Goal: Information Seeking & Learning: Learn about a topic

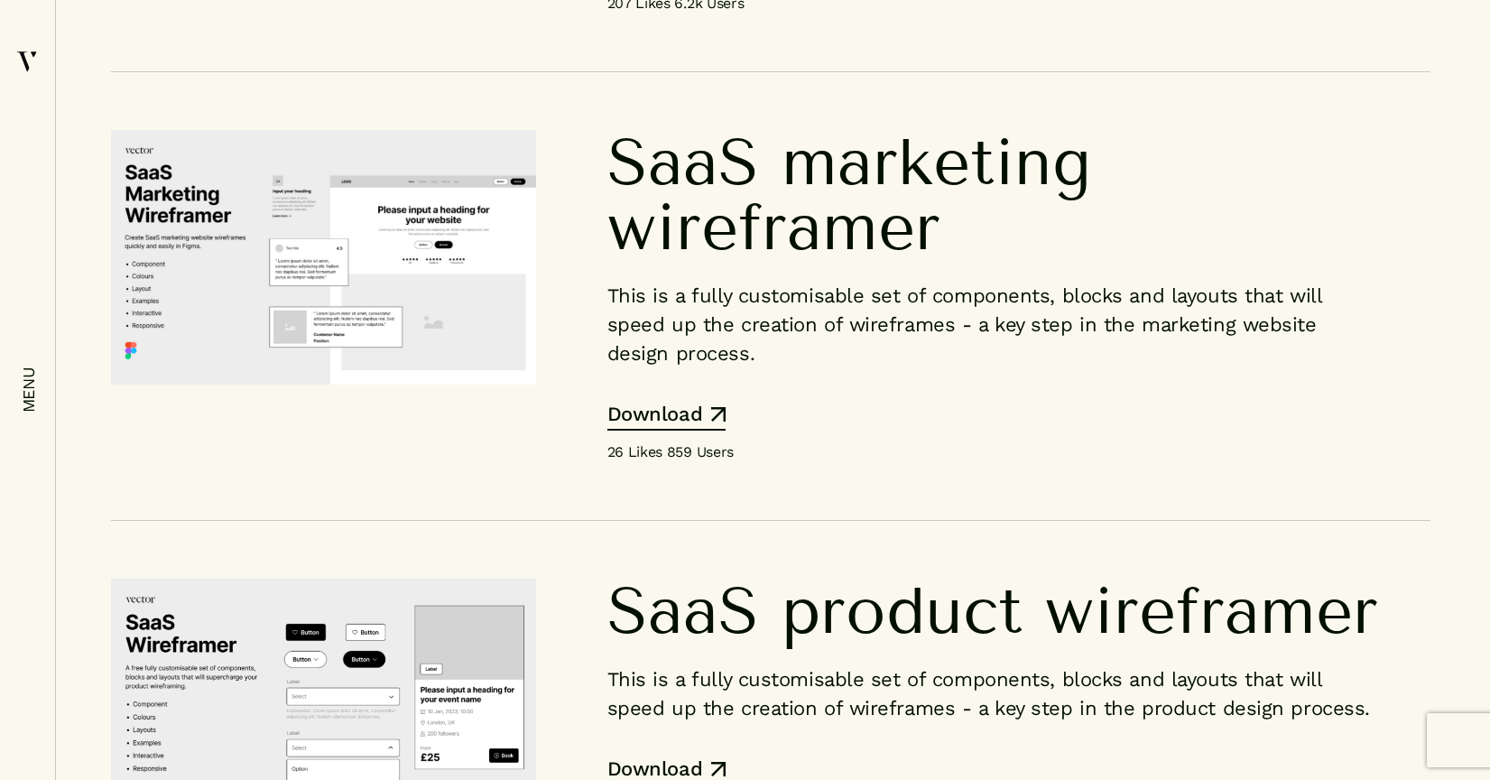
scroll to position [13068, 0]
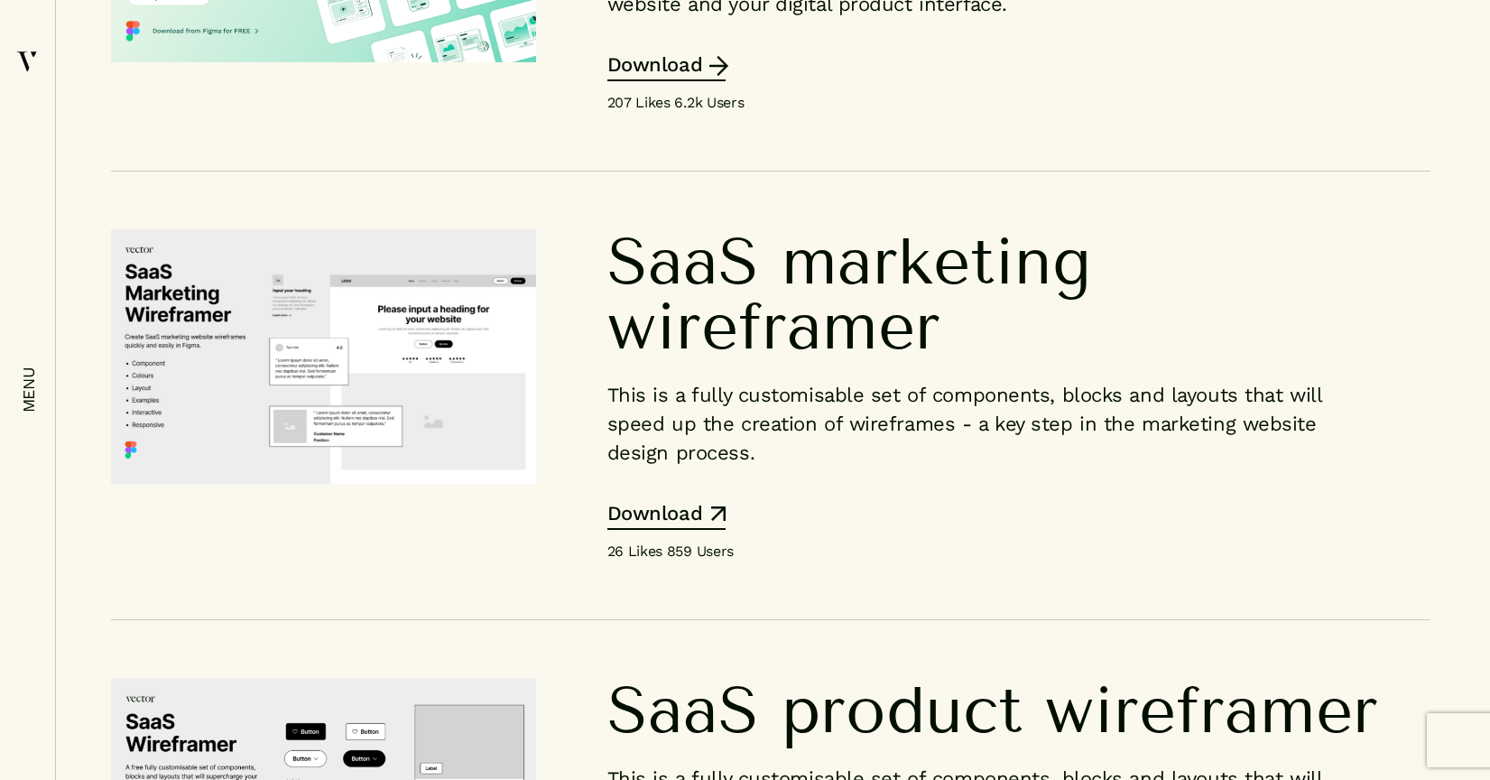
click at [680, 81] on link "Download" at bounding box center [666, 68] width 118 height 26
click at [452, 485] on img at bounding box center [323, 356] width 425 height 255
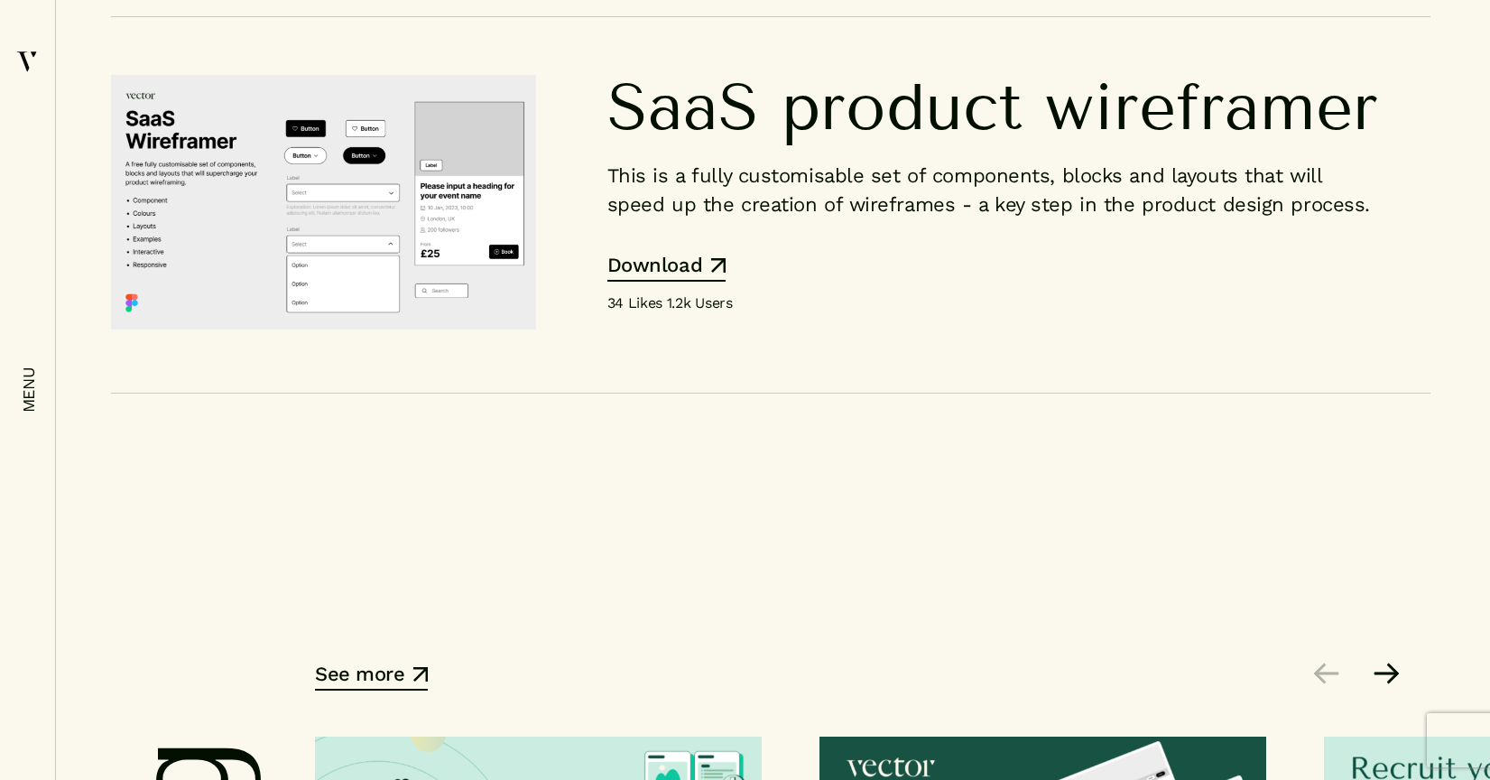
scroll to position [13685, 0]
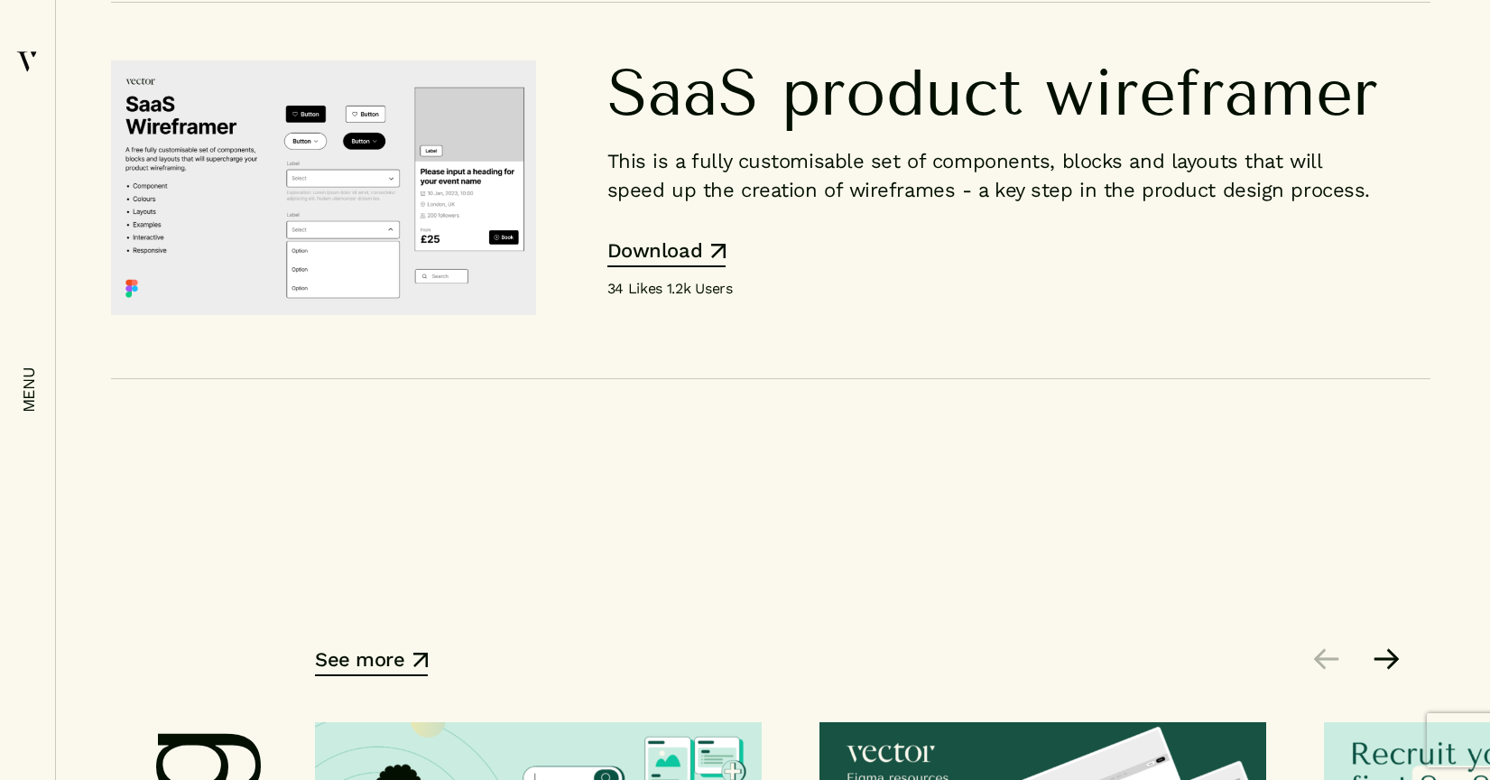
click at [427, 316] on img at bounding box center [323, 187] width 425 height 255
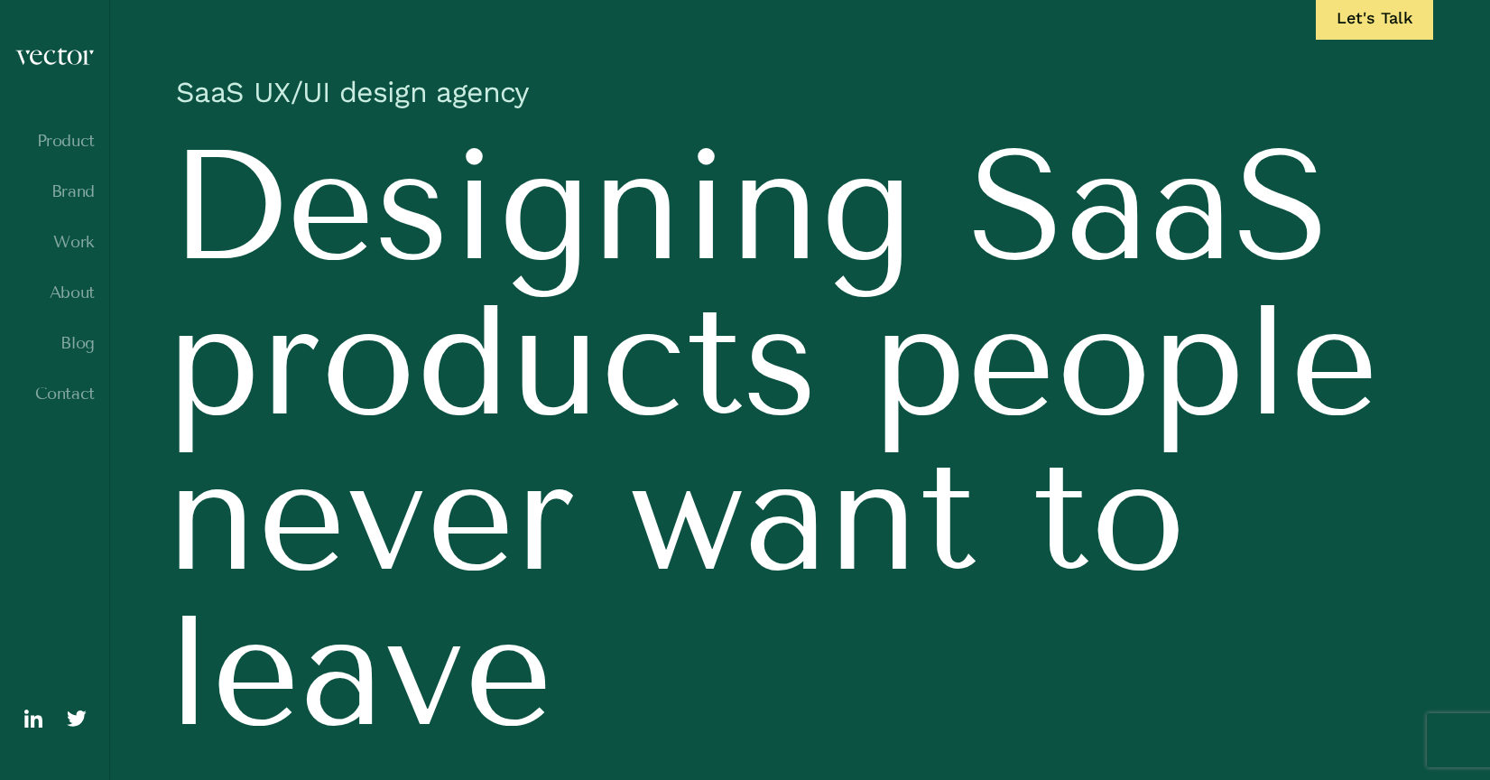
scroll to position [0, 0]
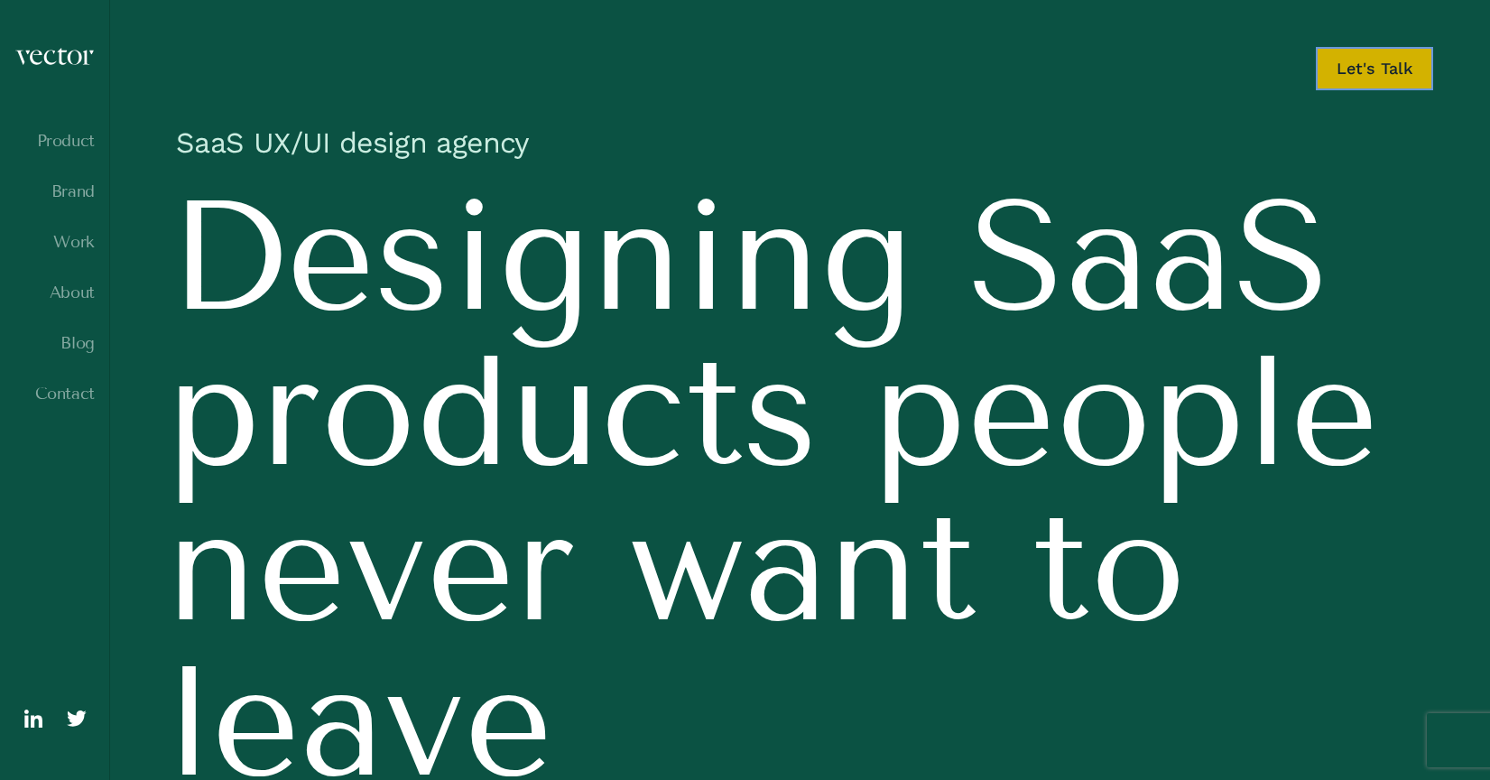
click at [1356, 72] on link "Let's Talk" at bounding box center [1374, 68] width 117 height 43
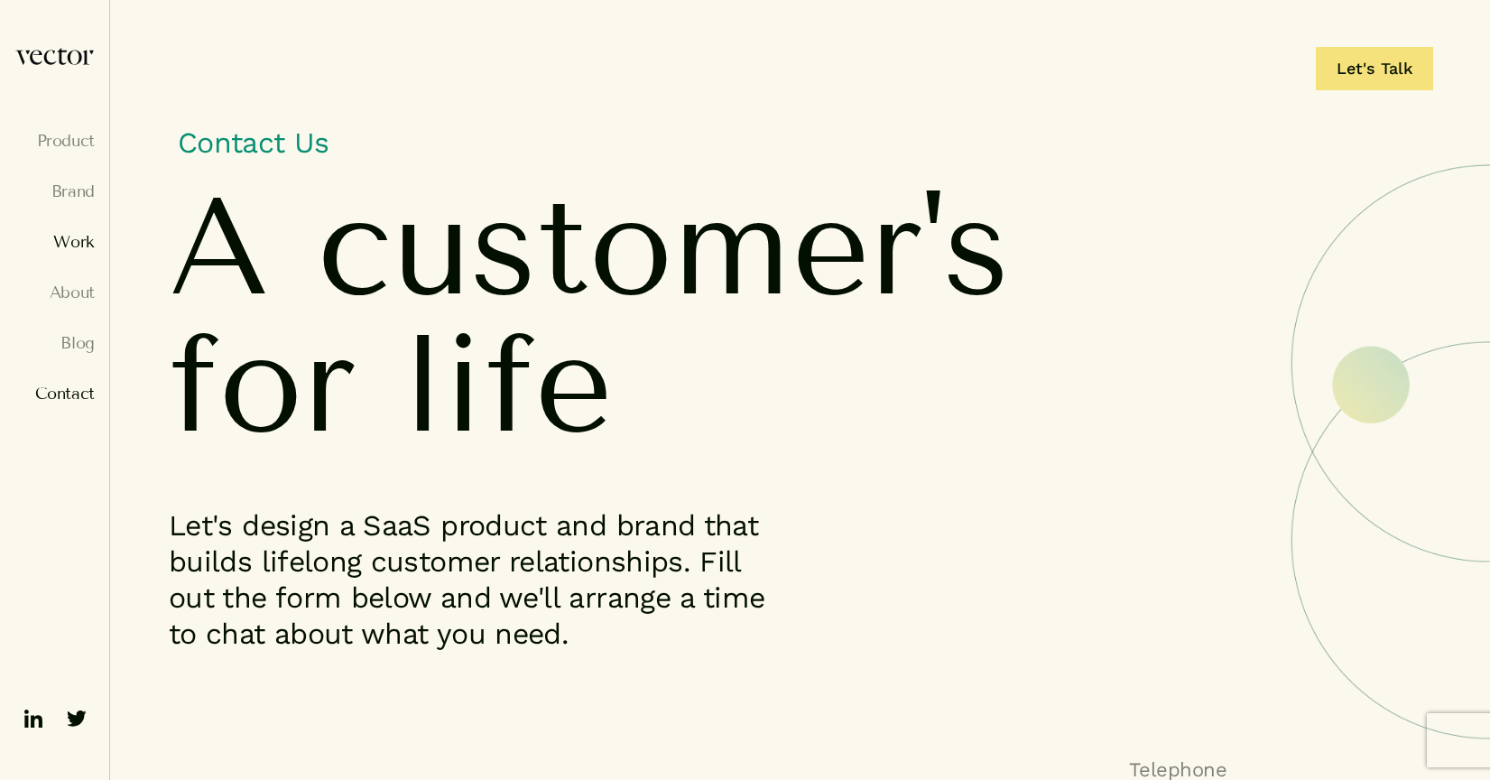
click at [67, 242] on link "Work" at bounding box center [54, 242] width 80 height 18
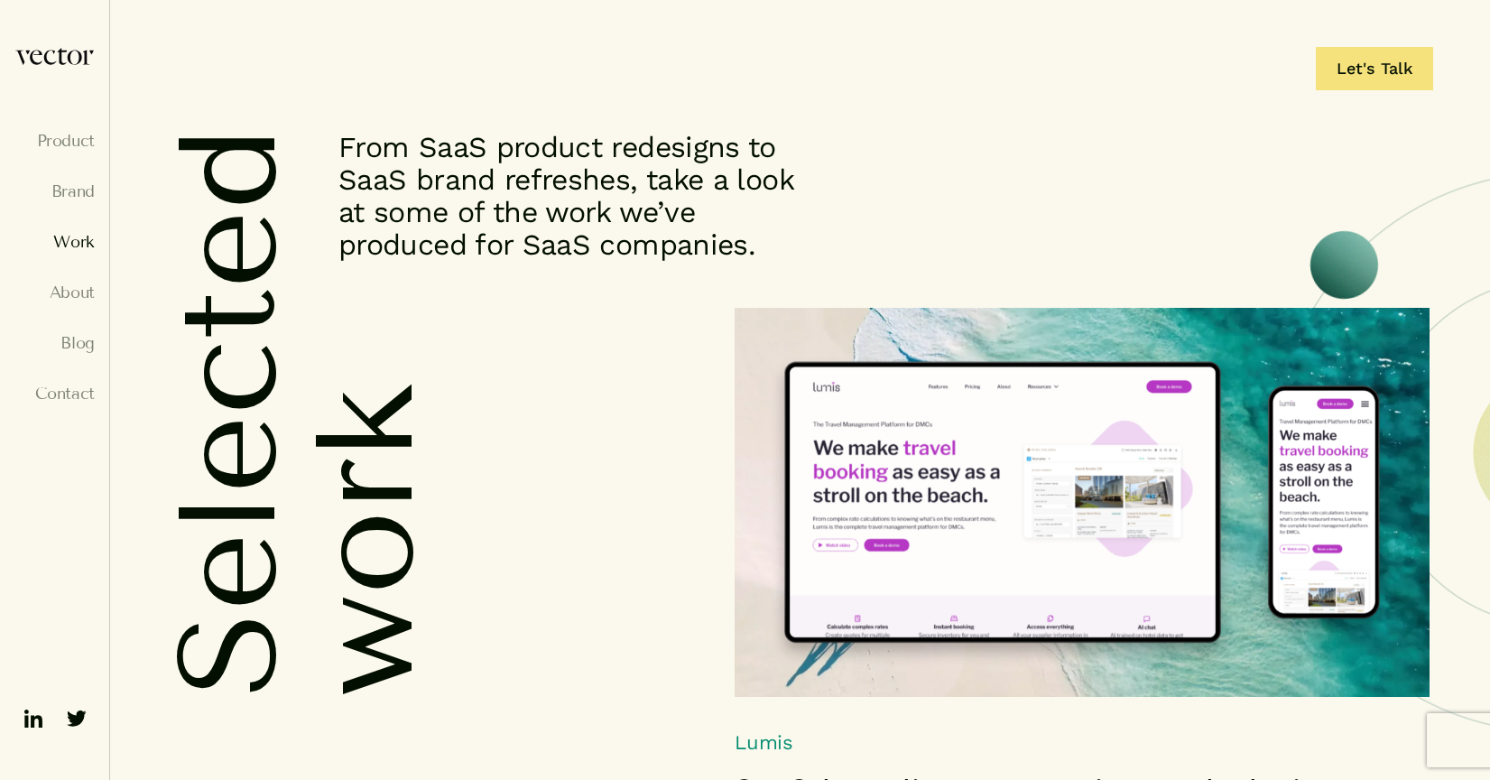
scroll to position [5, 0]
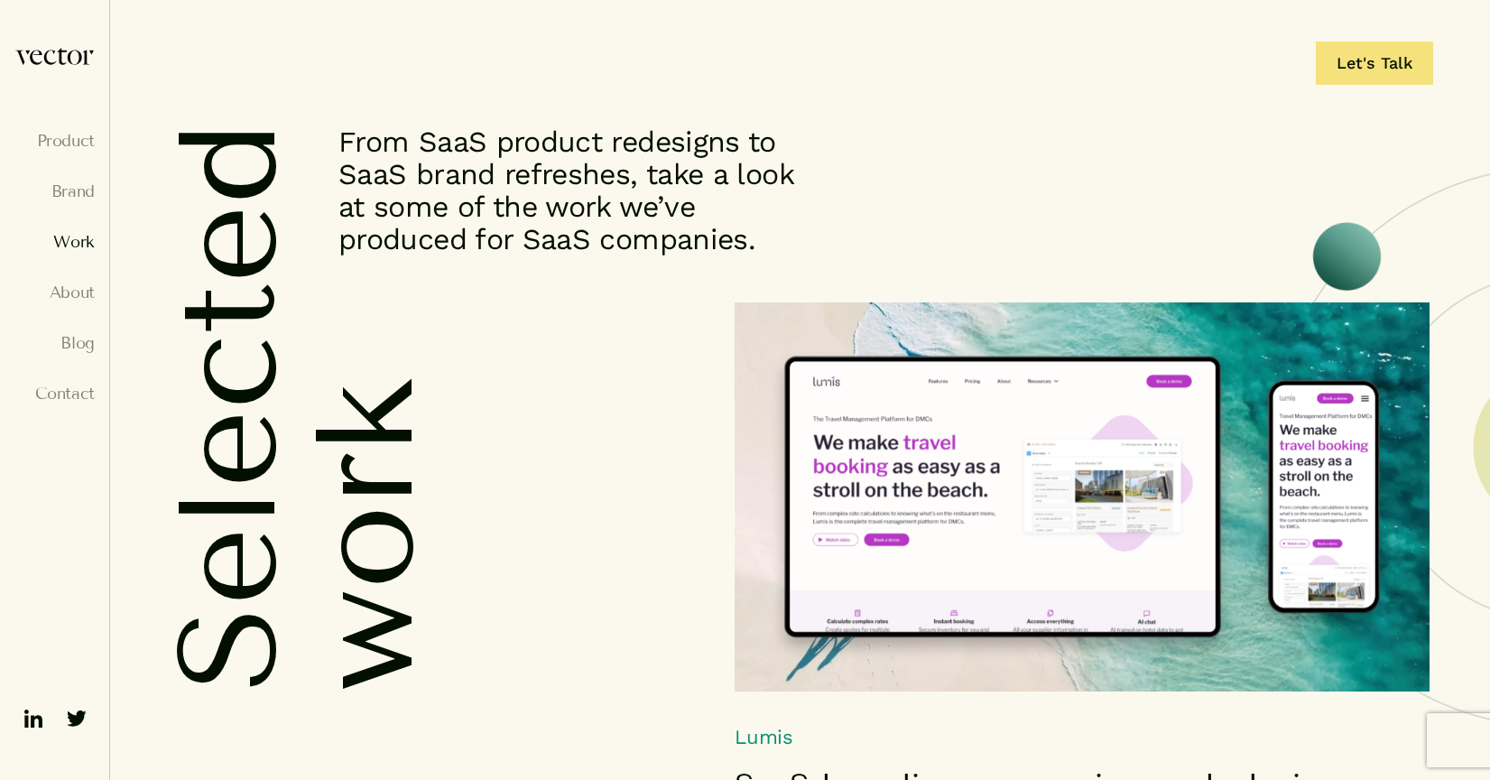
click at [906, 446] on img at bounding box center [1081, 496] width 695 height 389
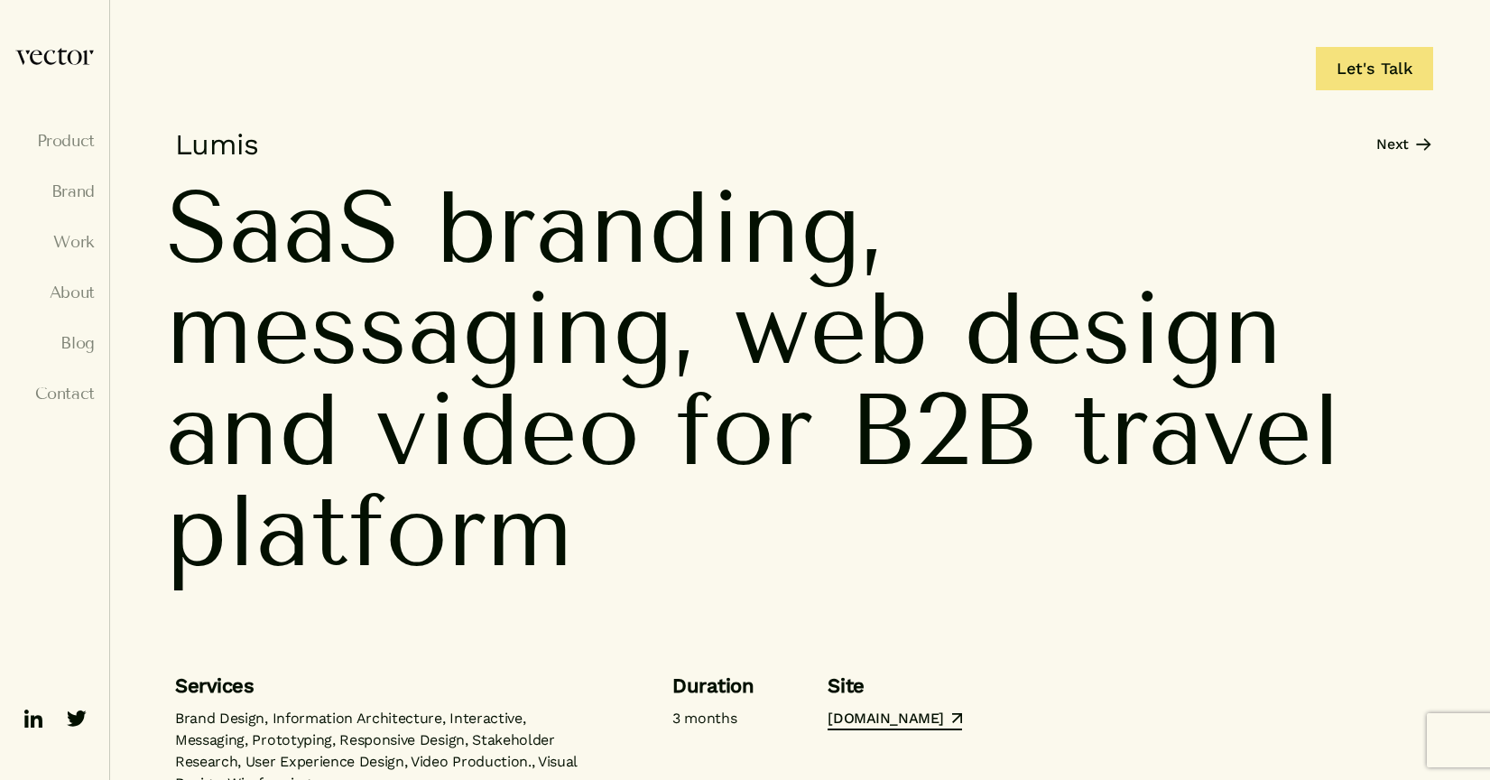
click at [68, 60] on img at bounding box center [54, 56] width 80 height 19
